Goal: Information Seeking & Learning: Learn about a topic

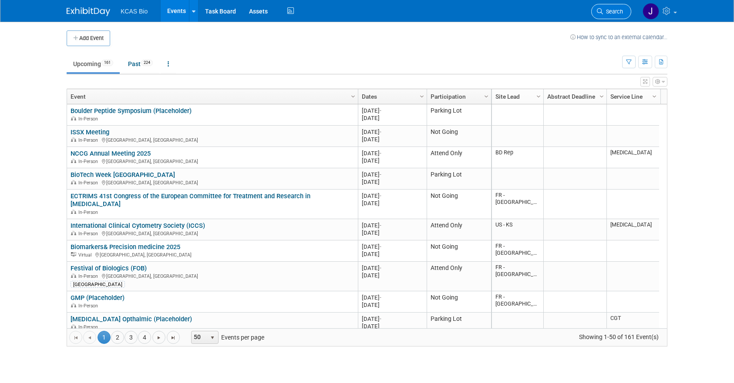
click at [605, 11] on span "Search" at bounding box center [613, 11] width 20 height 7
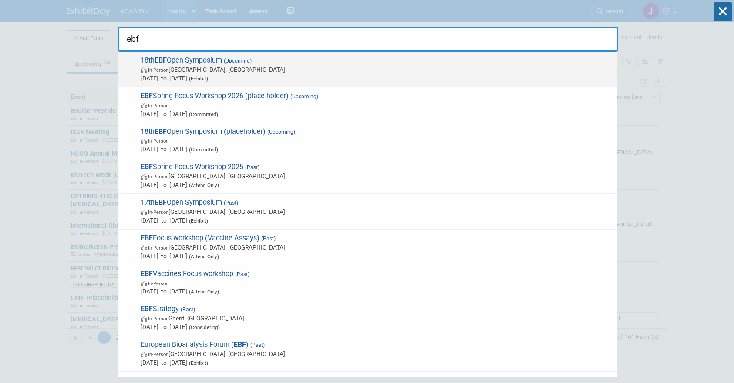
type input "ebf"
click at [253, 72] on span "In-Person [GEOGRAPHIC_DATA], [GEOGRAPHIC_DATA]" at bounding box center [377, 69] width 472 height 9
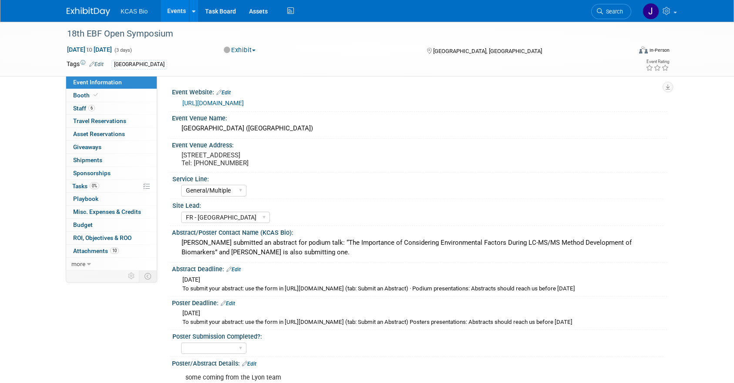
select select "General/Multiple"
select select "FR - [GEOGRAPHIC_DATA]"
click at [80, 98] on span "Booth" at bounding box center [86, 95] width 27 height 7
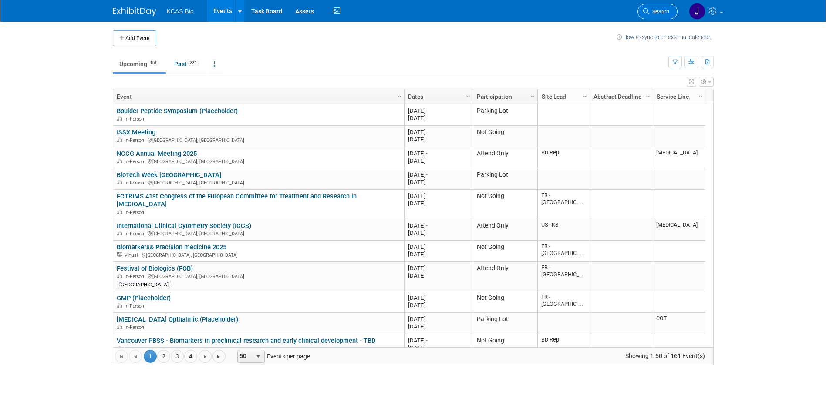
click at [654, 12] on span "Search" at bounding box center [659, 11] width 20 height 7
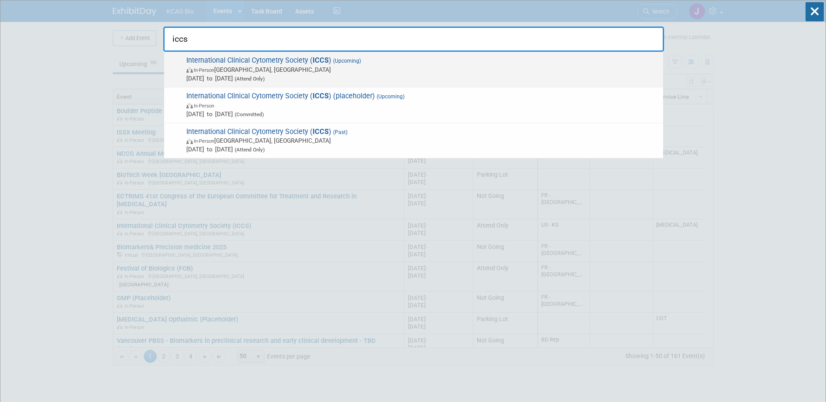
type input "iccs"
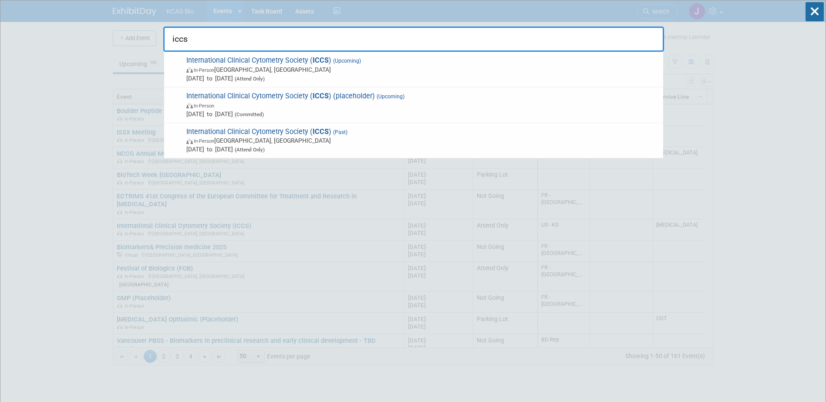
click at [210, 76] on span "[DATE] to [DATE] (Attend Only)" at bounding box center [422, 78] width 472 height 9
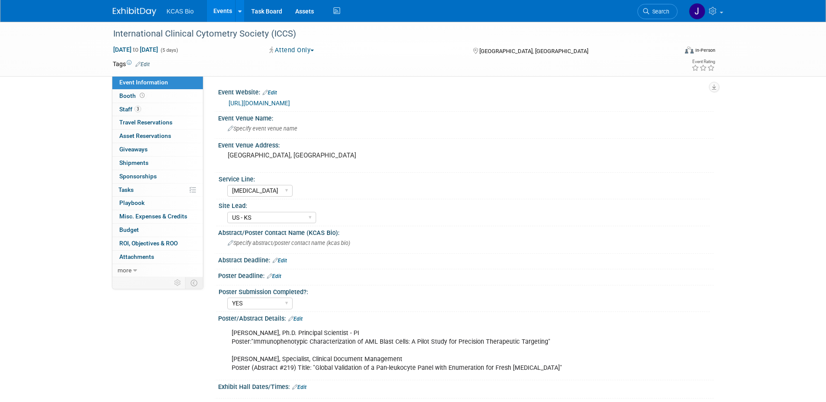
select select "[MEDICAL_DATA]"
select select "US - KS"
select select "YES"
